Goal: Subscribe to service/newsletter

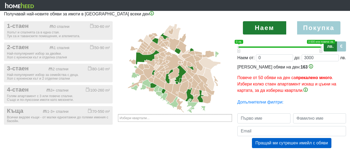
click at [318, 28] on label "Покупка" at bounding box center [319, 27] width 44 height 13
radio input "true"
type input "0;2000000"
type input "2000000"
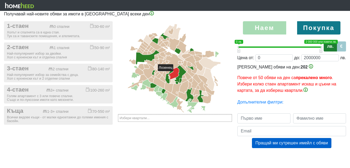
click at [176, 74] on icon at bounding box center [174, 74] width 10 height 12
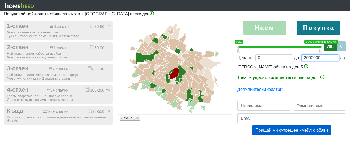
drag, startPoint x: 304, startPoint y: 60, endPoint x: 320, endPoint y: 60, distance: 16.5
click at [320, 60] on input "2000000" at bounding box center [319, 57] width 37 height 7
type input "0;5"
type input "5"
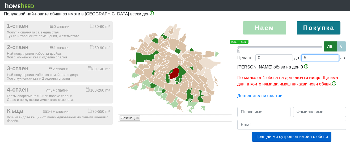
type input "0;50"
type input "50"
type input "0;500"
type input "500"
type input "0;5000"
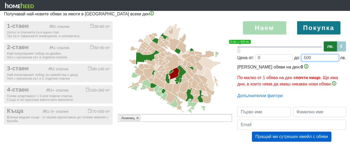
type input "5000"
type input "0;50000"
type input "50000"
type input "0;500000"
type input "500000"
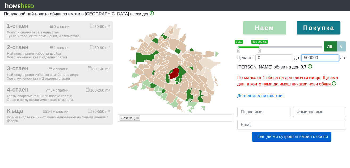
type input "0;50000"
type input "50000"
type input "0;5000"
type input "5000"
type input "0;500"
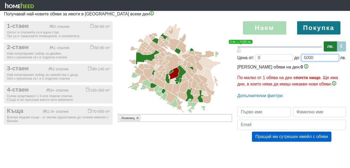
type input "500"
type input "0;50"
type input "50"
type input "0;5"
type input "5"
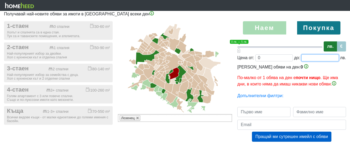
type input "0;2"
type input "2"
type input "0;20"
type input "20"
type input "0;200"
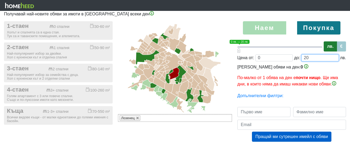
type input "200"
type input "0;2000"
type input "2000"
type input "0;20000"
type input "20000"
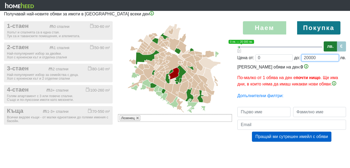
type input "0;200000"
type input "200000"
type input "0;2000000"
type input "2000000"
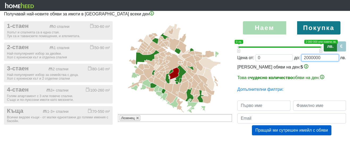
type input "0;200000"
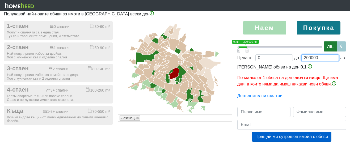
click at [307, 57] on input "200000" at bounding box center [319, 57] width 37 height 7
type input "00000"
type input "0;500000"
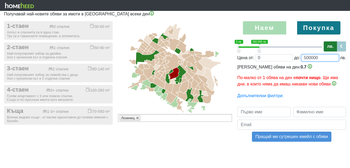
type input "500000"
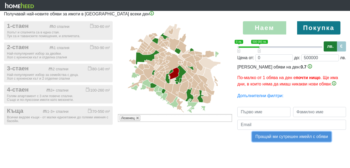
click at [282, 137] on button "Пращай ми сутрешен имейл с обяви" at bounding box center [291, 137] width 79 height 10
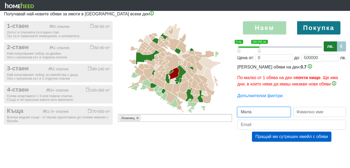
type input "Мила"
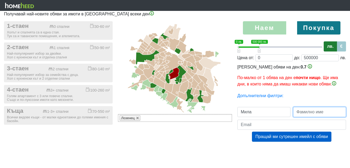
click at [300, 112] on input "text" at bounding box center [319, 112] width 53 height 10
type input "Панчева"
type input "[EMAIL_ADDRESS][DOMAIN_NAME]"
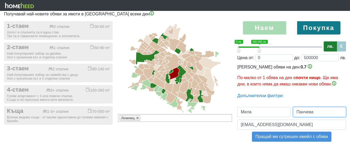
type input "Панчева"
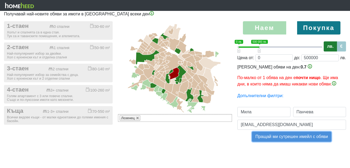
click at [274, 138] on button "Пращай ми сутрешен имейл с обяви" at bounding box center [291, 137] width 79 height 10
